Goal: Register for event/course

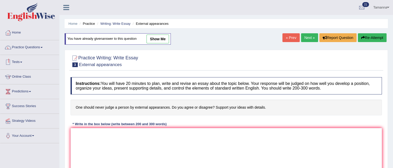
click at [22, 61] on link "Tests" at bounding box center [29, 61] width 59 height 13
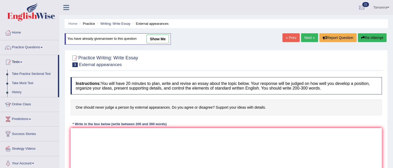
click at [24, 83] on link "Take Mock Test" at bounding box center [34, 83] width 48 height 9
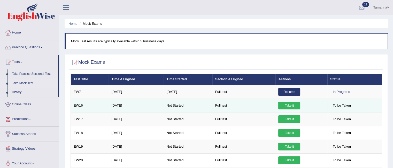
click at [291, 106] on link "Take it" at bounding box center [289, 106] width 22 height 8
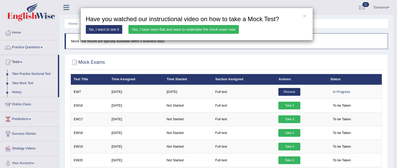
click at [205, 31] on link "Yes, I have seen that and want to undertake the mock exam now" at bounding box center [183, 29] width 110 height 9
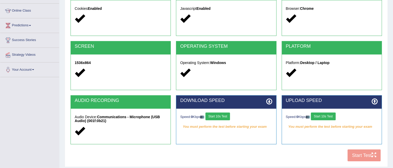
scroll to position [76, 0]
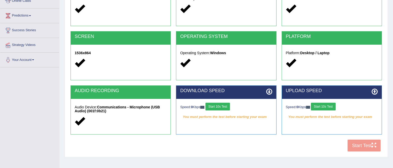
click at [223, 106] on button "Start 10s Test" at bounding box center [217, 107] width 25 height 8
click at [319, 108] on button "Start 10s Test" at bounding box center [323, 107] width 25 height 8
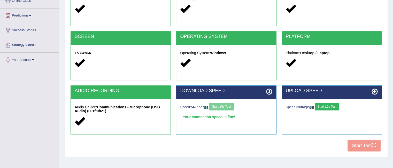
click at [327, 106] on button "Start 10s Test" at bounding box center [327, 107] width 25 height 8
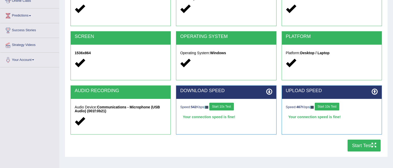
click at [356, 146] on button "Start Test" at bounding box center [363, 146] width 33 height 12
